Goal: Transaction & Acquisition: Purchase product/service

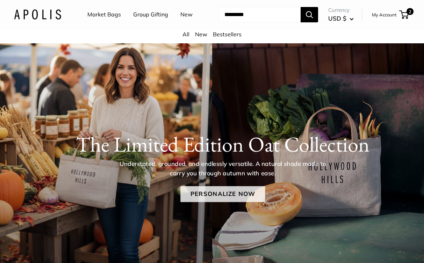
click at [224, 203] on link "Personalize Now" at bounding box center [222, 194] width 85 height 16
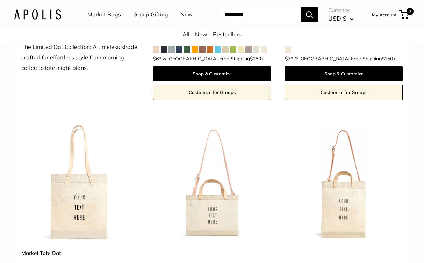
scroll to position [248, 0]
click at [0, 0] on img at bounding box center [0, 0] width 0 height 0
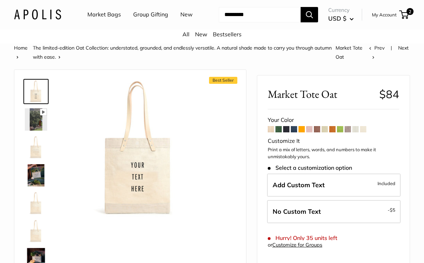
click at [365, 133] on span at bounding box center [363, 129] width 6 height 6
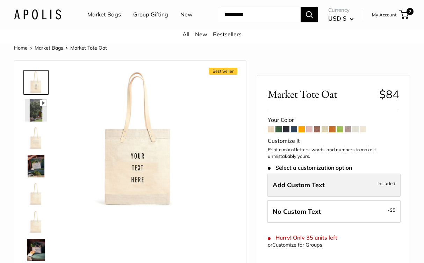
click at [341, 190] on label "Add Custom Text Included" at bounding box center [334, 185] width 134 height 23
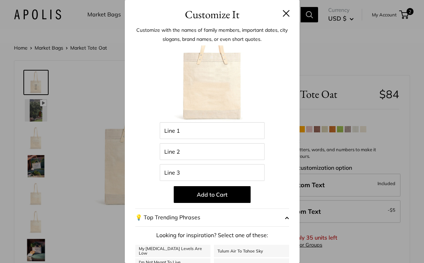
click at [288, 14] on button at bounding box center [286, 13] width 7 height 7
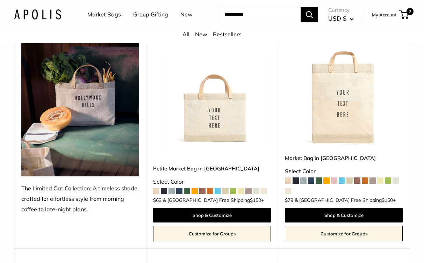
scroll to position [106, 0]
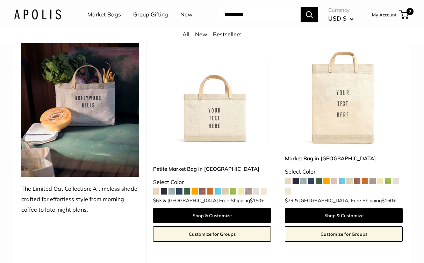
click at [0, 0] on img at bounding box center [0, 0] width 0 height 0
